Goal: Task Accomplishment & Management: Use online tool/utility

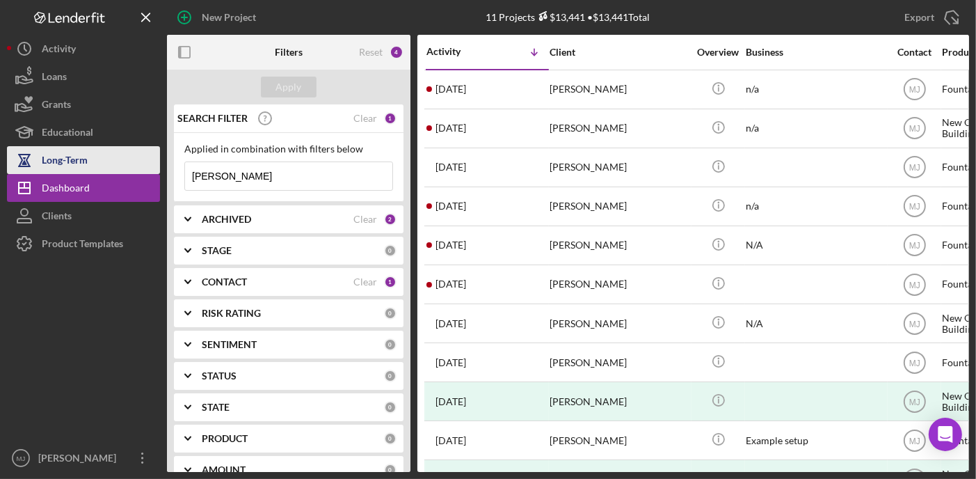
drag, startPoint x: 240, startPoint y: 178, endPoint x: 46, endPoint y: 147, distance: 196.6
click at [46, 147] on div "New Project 11 Projects $13,441 • $13,441 Total [PERSON_NAME] Export Icon/Expor…" at bounding box center [488, 236] width 962 height 472
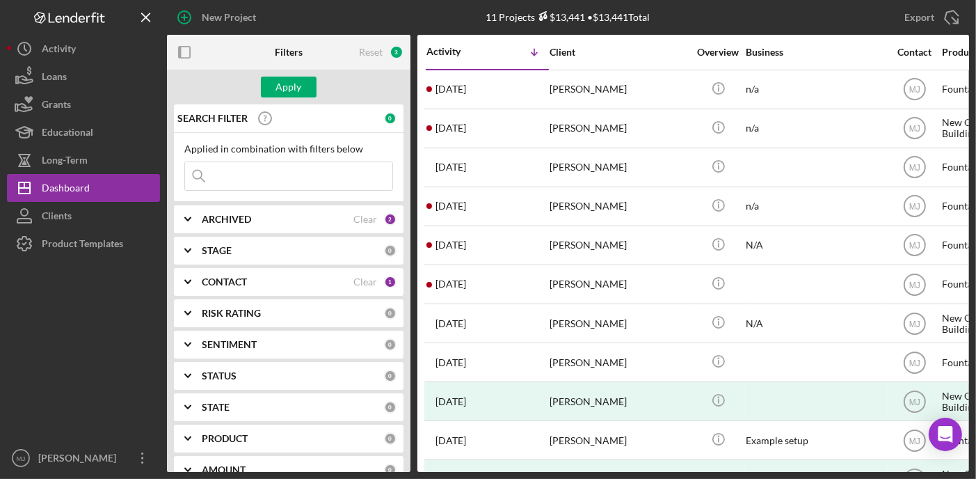
click at [188, 282] on polyline at bounding box center [188, 281] width 6 height 3
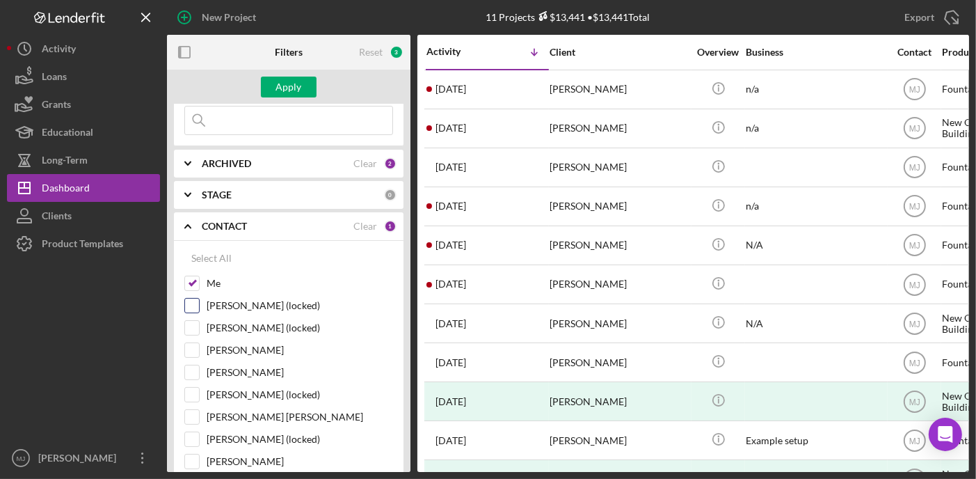
scroll to position [139, 0]
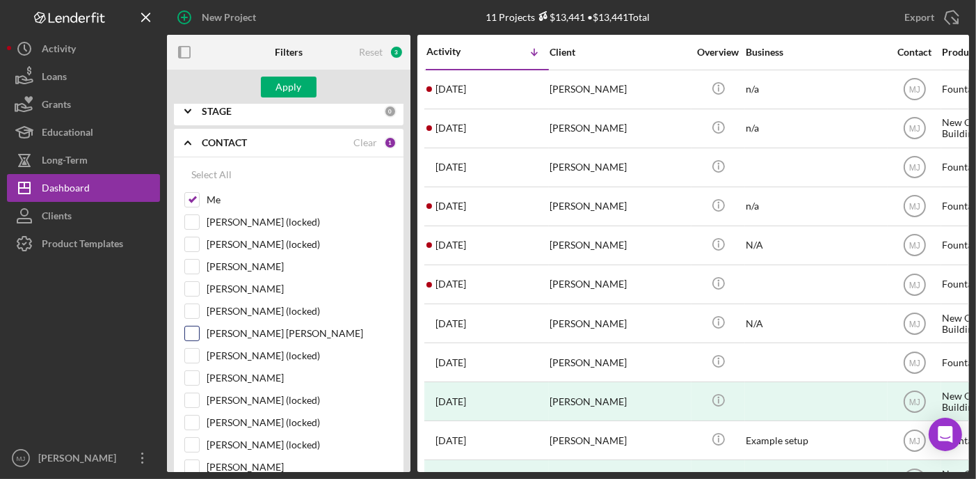
click at [193, 330] on input "[PERSON_NAME] [PERSON_NAME]" at bounding box center [192, 333] width 14 height 14
checkbox input "true"
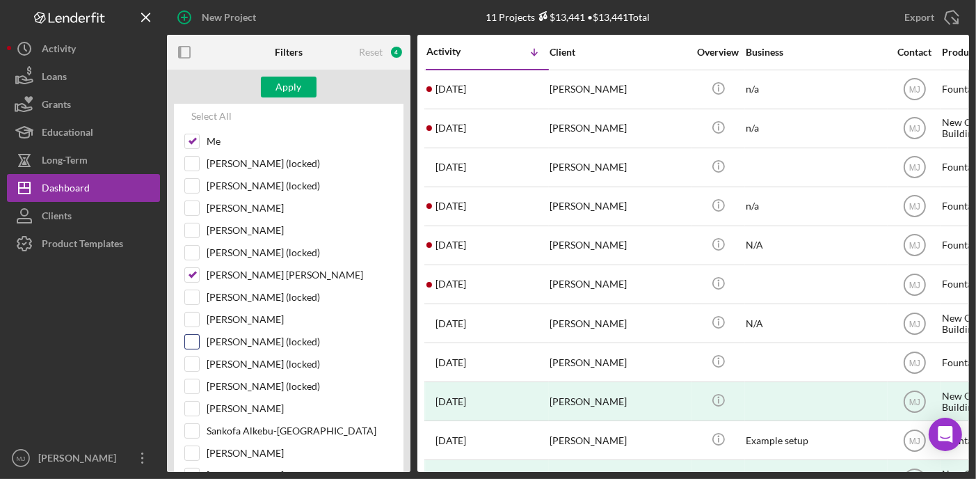
scroll to position [278, 0]
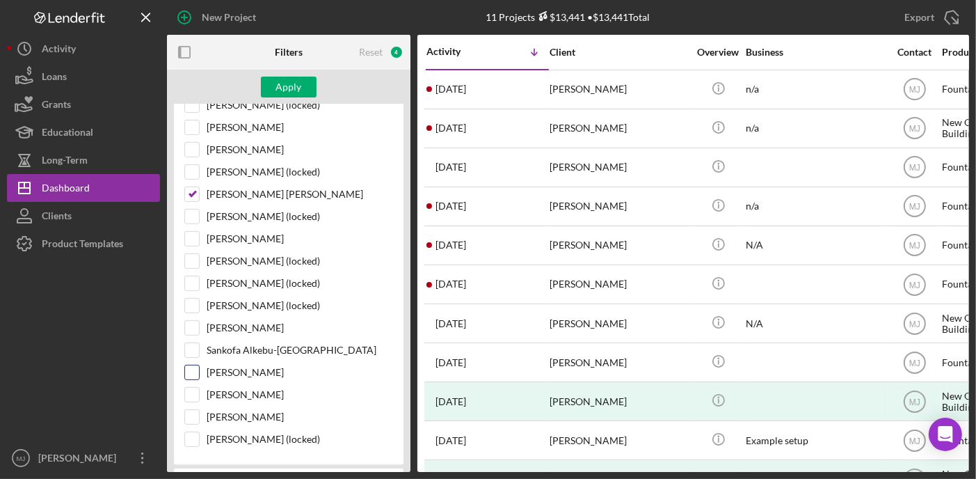
click at [192, 365] on input "[PERSON_NAME]" at bounding box center [192, 372] width 14 height 14
checkbox input "true"
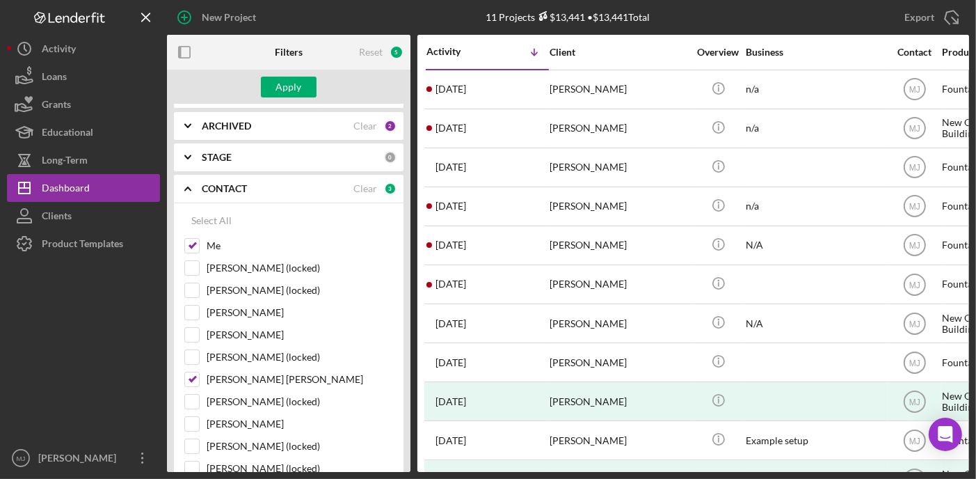
scroll to position [70, 0]
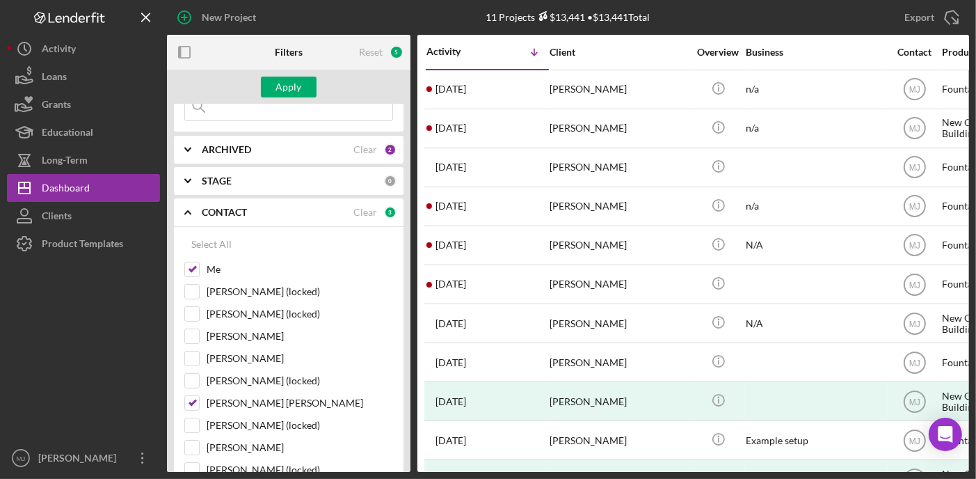
click at [192, 203] on icon "Icon/Expander" at bounding box center [187, 212] width 35 height 35
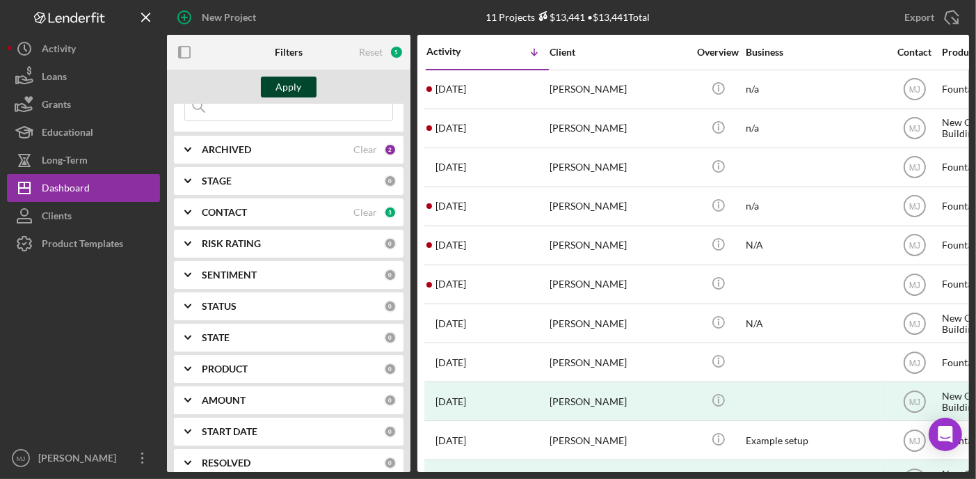
click at [285, 86] on div "Apply" at bounding box center [289, 87] width 26 height 21
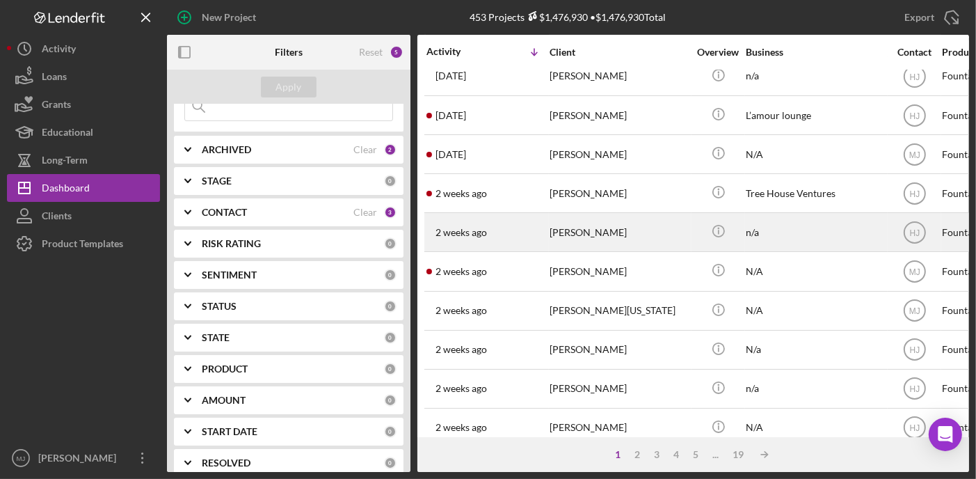
scroll to position [209, 0]
click at [612, 230] on div "[PERSON_NAME]" at bounding box center [619, 231] width 139 height 37
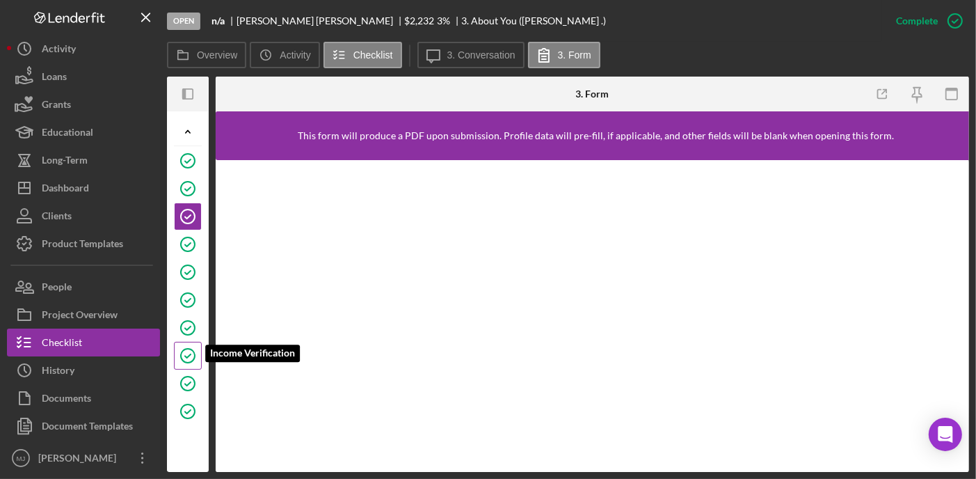
click at [184, 359] on circle at bounding box center [188, 356] width 14 height 14
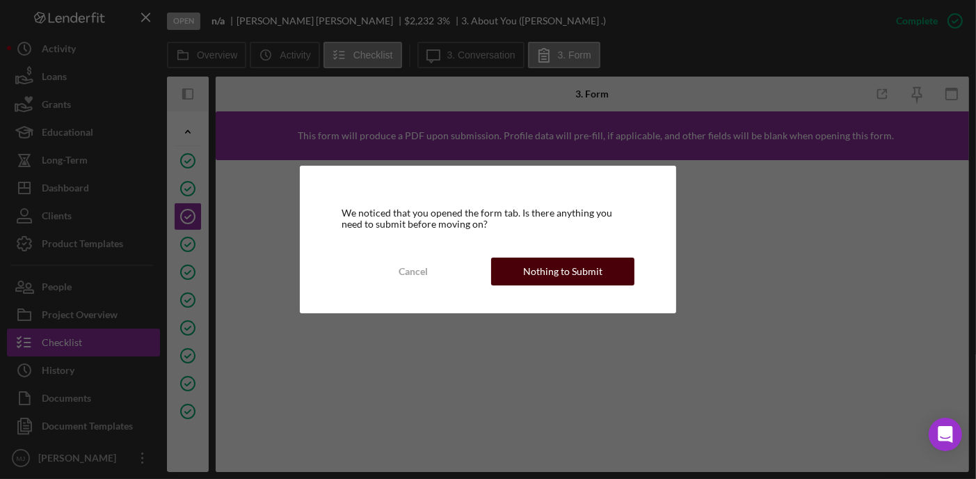
click at [557, 271] on div "Nothing to Submit" at bounding box center [562, 271] width 79 height 28
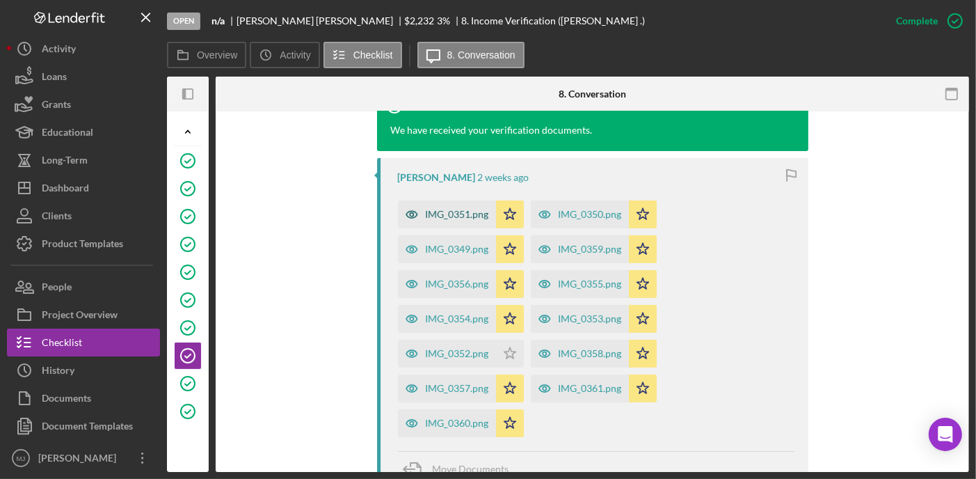
click at [468, 216] on div "IMG_0351.png" at bounding box center [457, 214] width 63 height 11
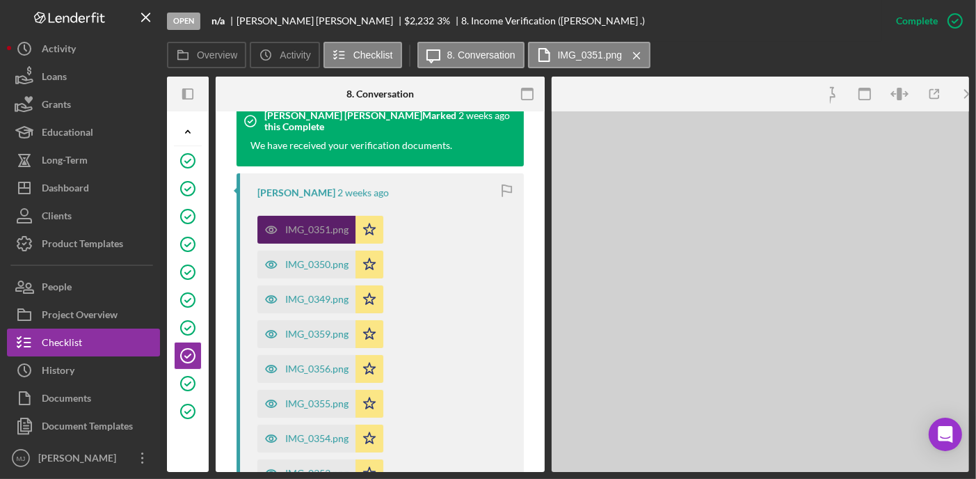
scroll to position [502, 0]
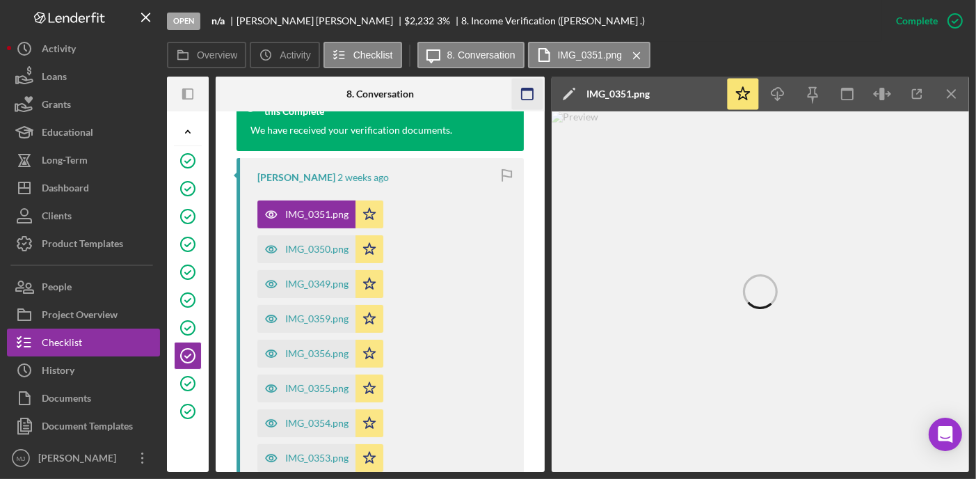
click at [514, 100] on icon "button" at bounding box center [527, 94] width 31 height 31
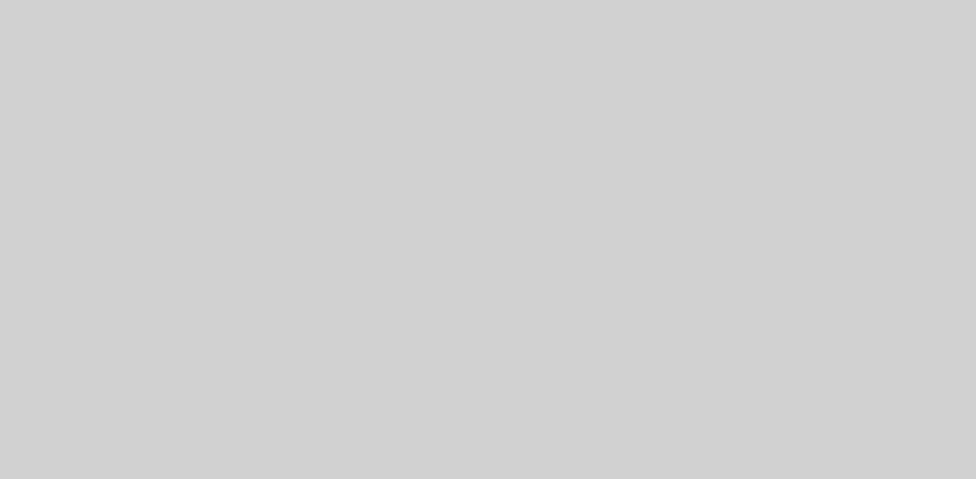
click at [325, 303] on img at bounding box center [424, 291] width 417 height 360
